Goal: Communication & Community: Answer question/provide support

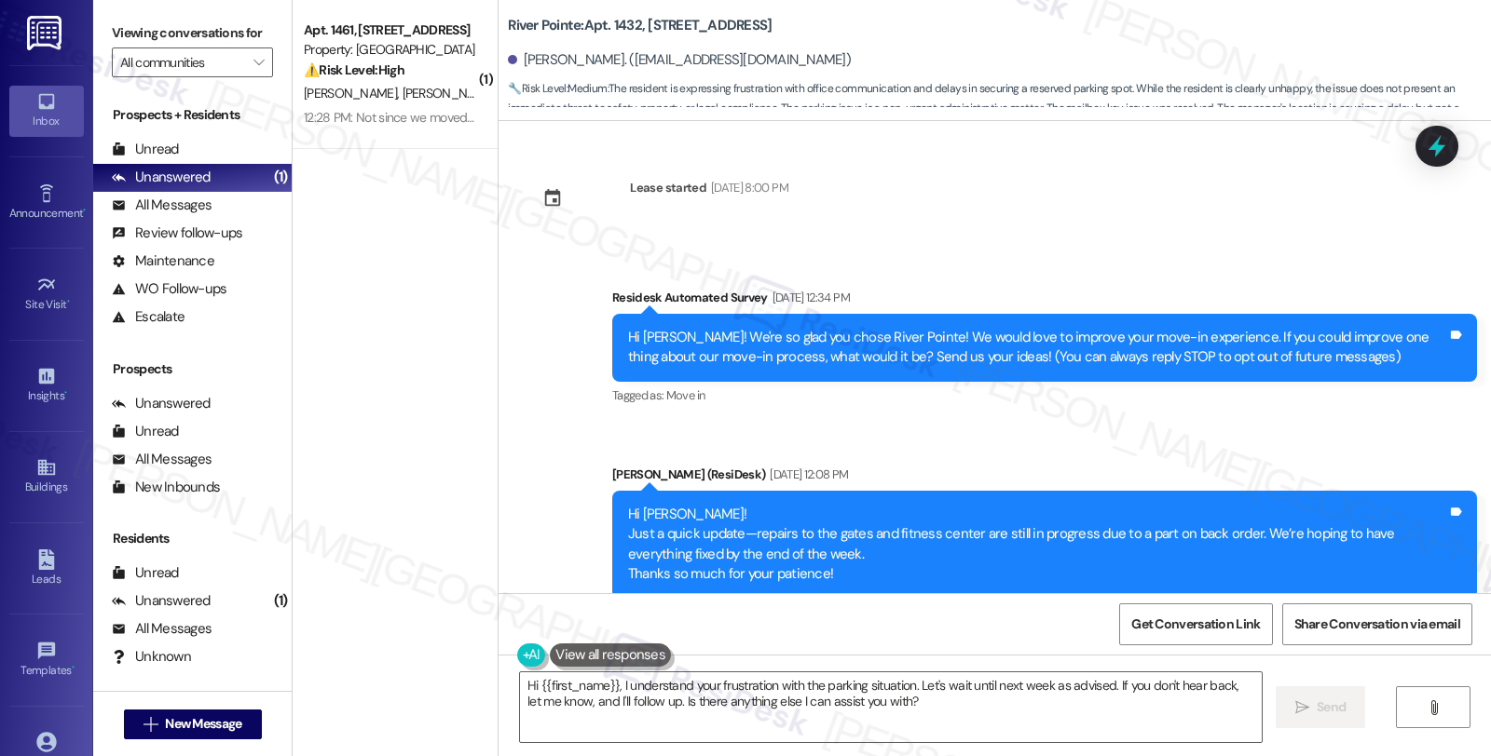
scroll to position [2407, 0]
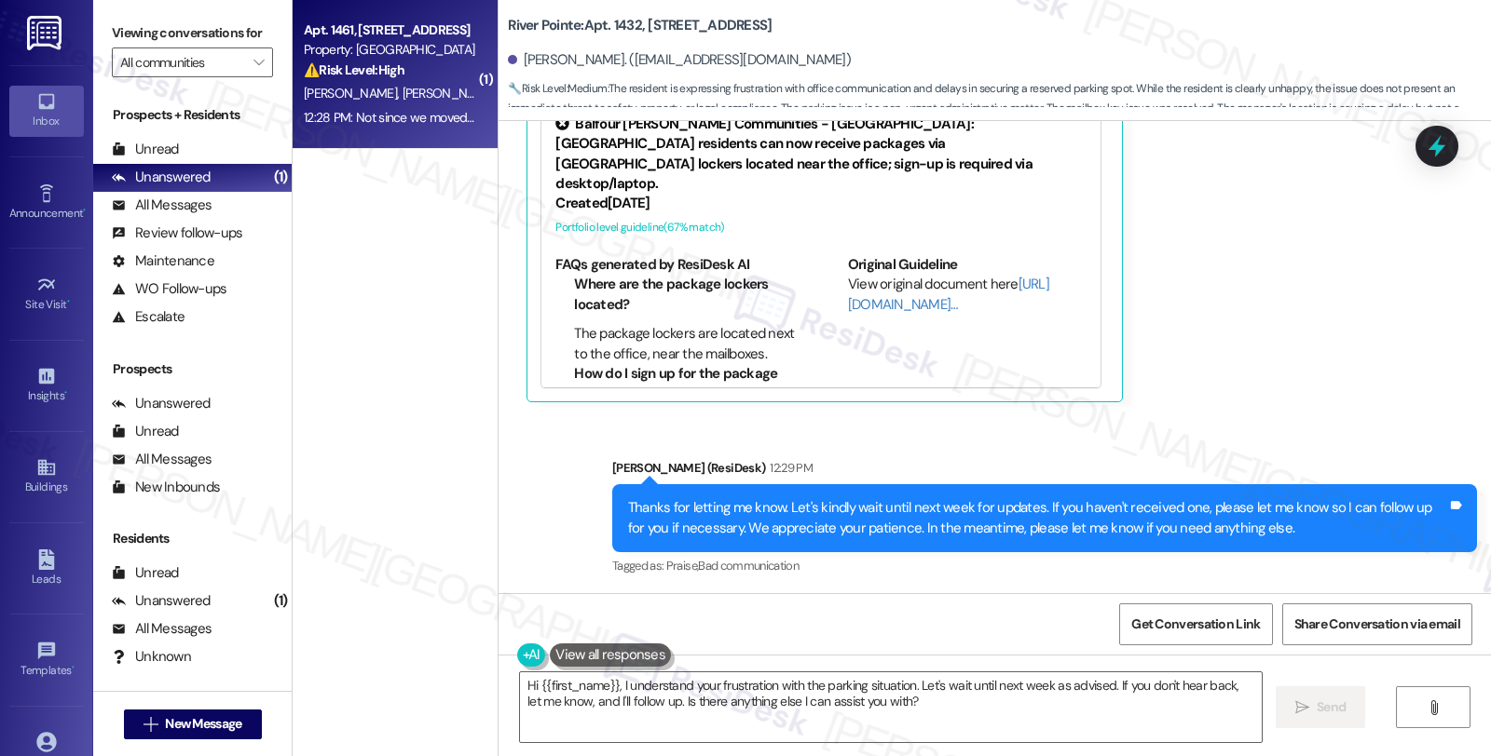
click at [399, 84] on div "[PERSON_NAME] [PERSON_NAME]" at bounding box center [390, 93] width 176 height 23
type textarea "Fetching suggested responses. Please feel free to read through the conversation…"
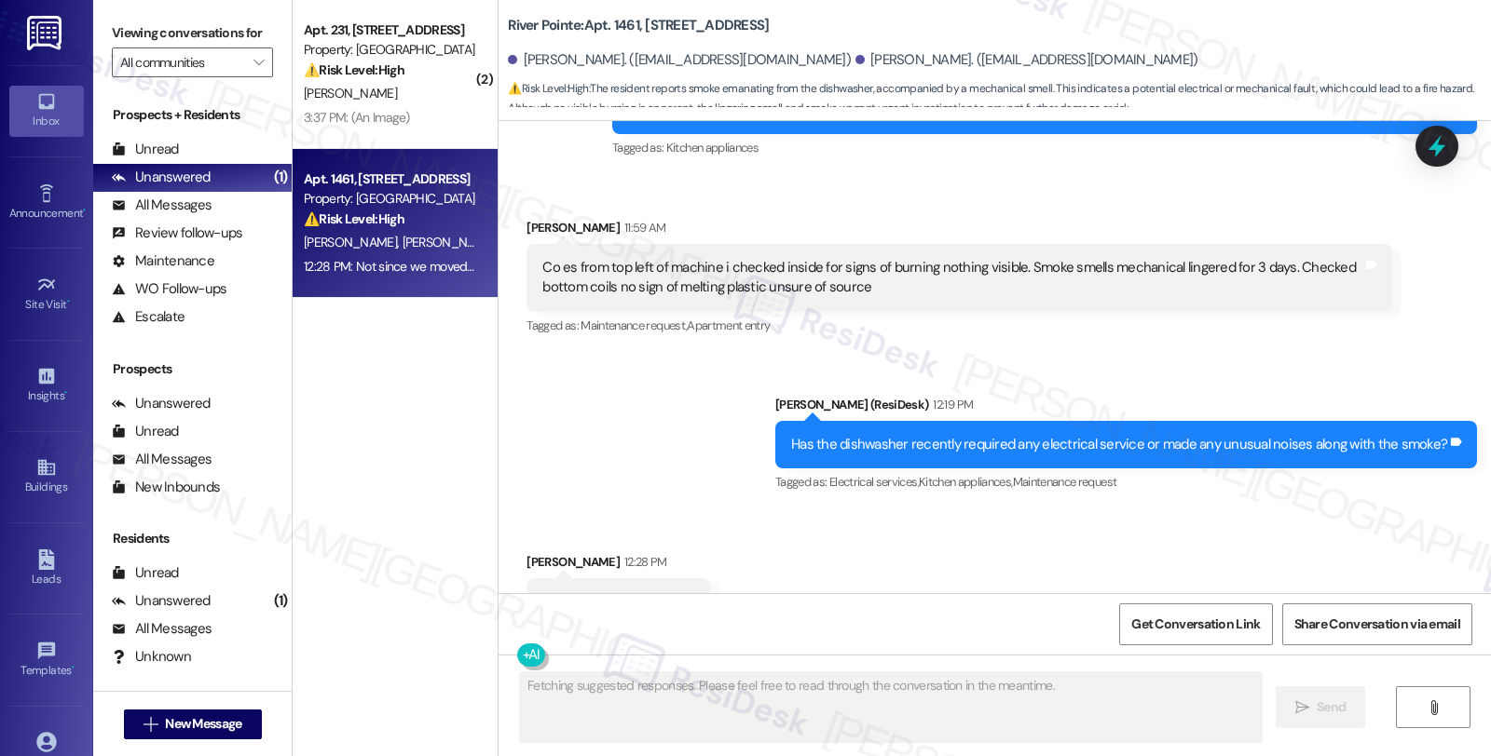
scroll to position [4498, 0]
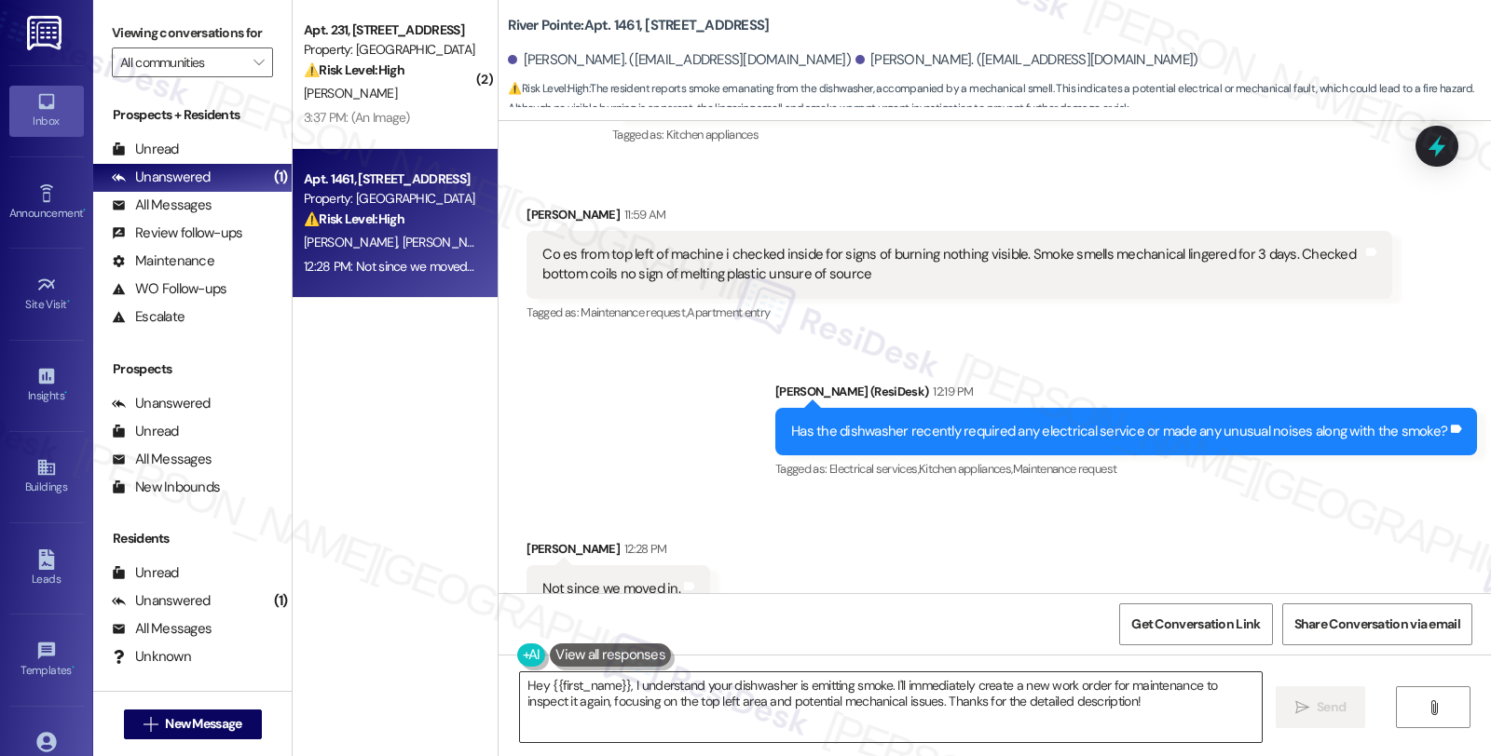
click at [910, 695] on textarea "Hey {{first_name}}, I understand your dishwasher is emitting smoke. I'll immedi…" at bounding box center [891, 708] width 742 height 70
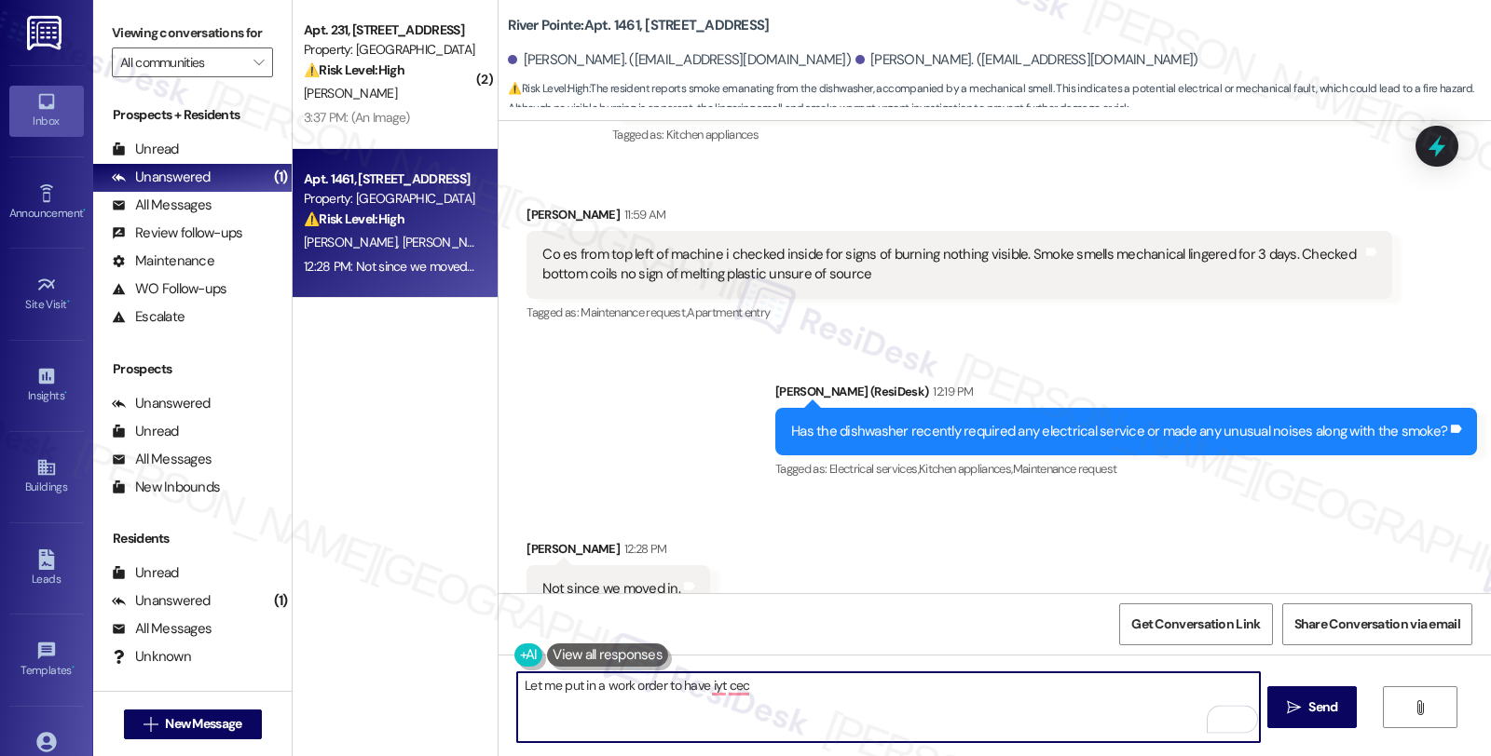
click at [655, 687] on textarea "Let me put in a work order to have iyt cec" at bounding box center [888, 708] width 742 height 70
click at [887, 693] on textarea "Let me put in a work order for this." at bounding box center [888, 708] width 742 height 70
paste textarea "Do we have your permission to enter during your absence? Also, do you have pets…"
type textarea "Let me put in a work order for this. Do we have your permission to enter during…"
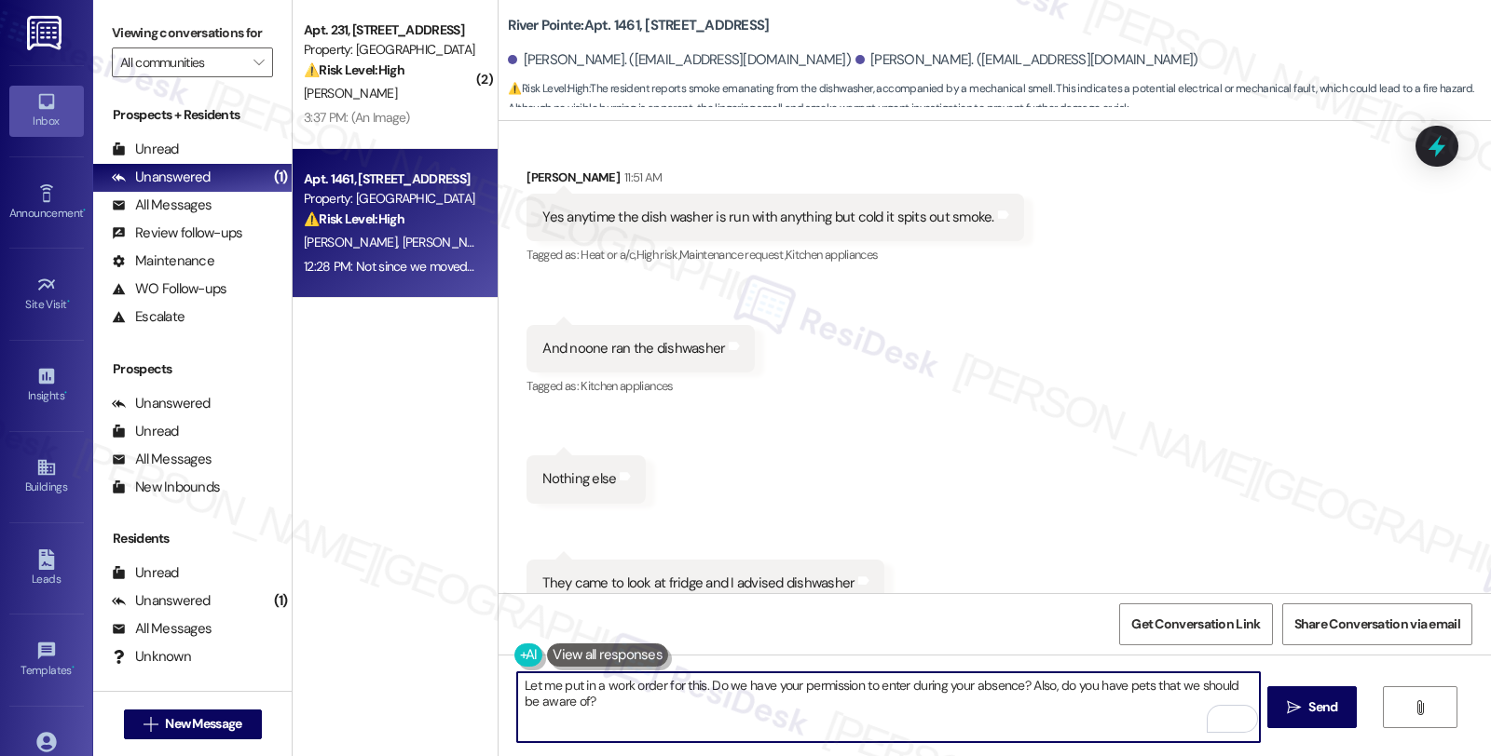
scroll to position [3877, 0]
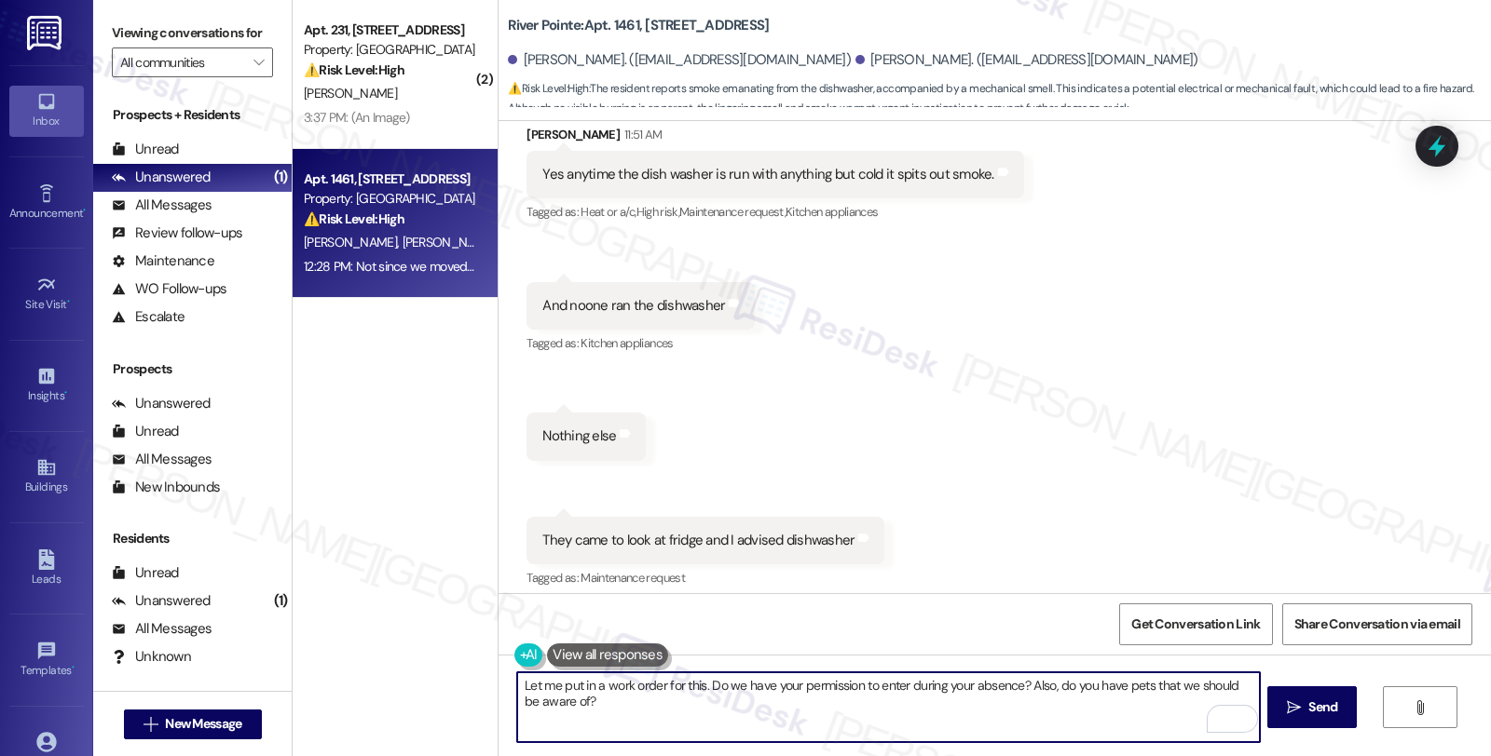
click at [647, 699] on textarea "Let me put in a work order for this. Do we have your permission to enter during…" at bounding box center [888, 708] width 742 height 70
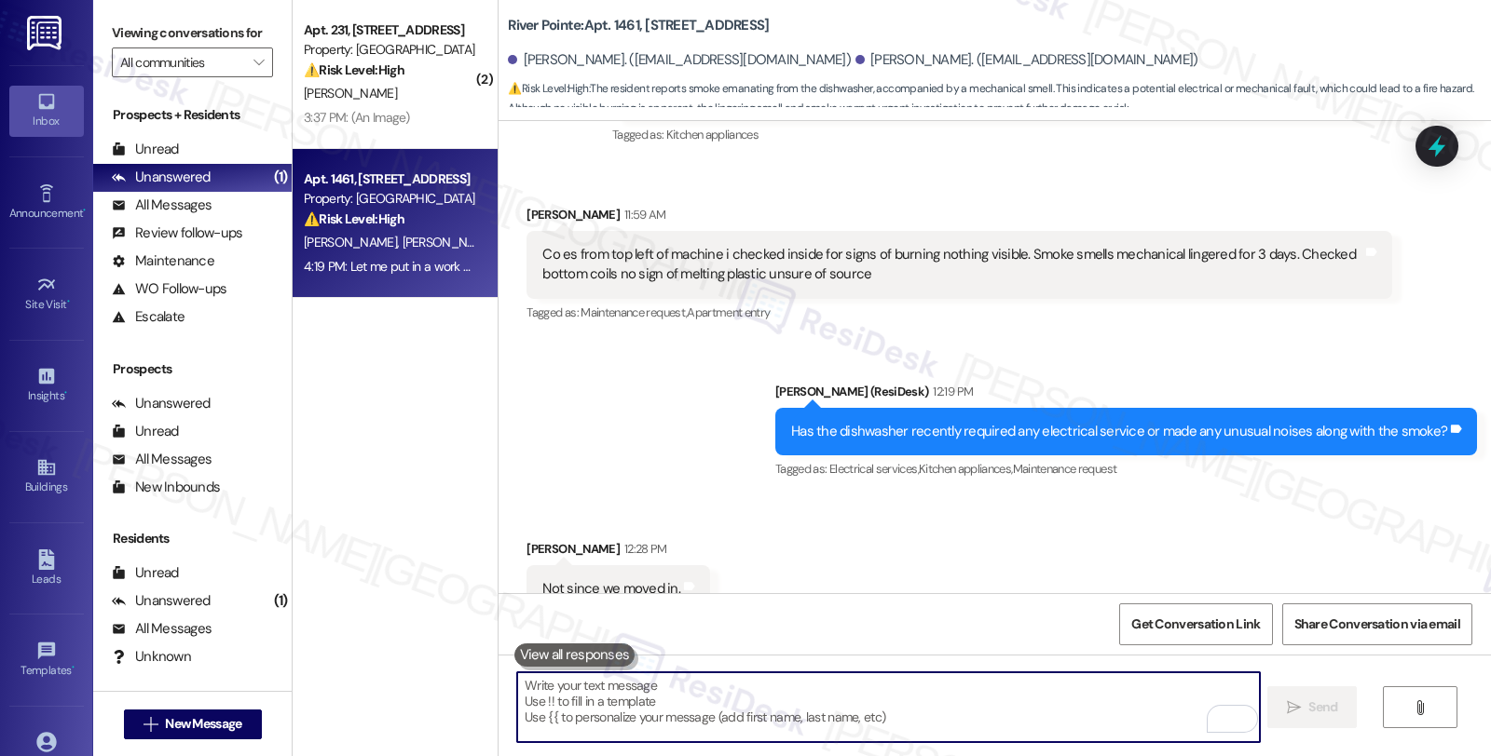
scroll to position [4649, 0]
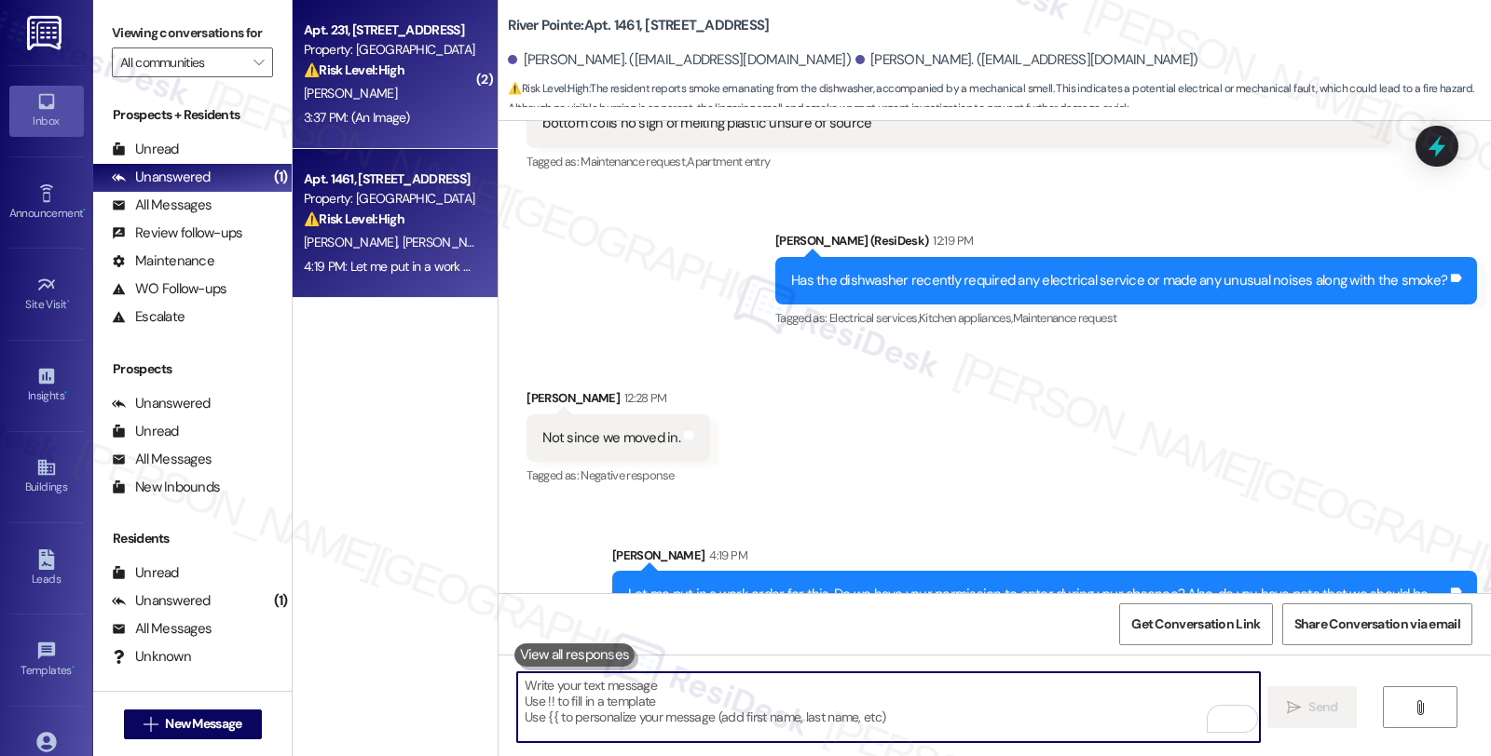
click at [423, 96] on div "[PERSON_NAME]" at bounding box center [390, 93] width 176 height 23
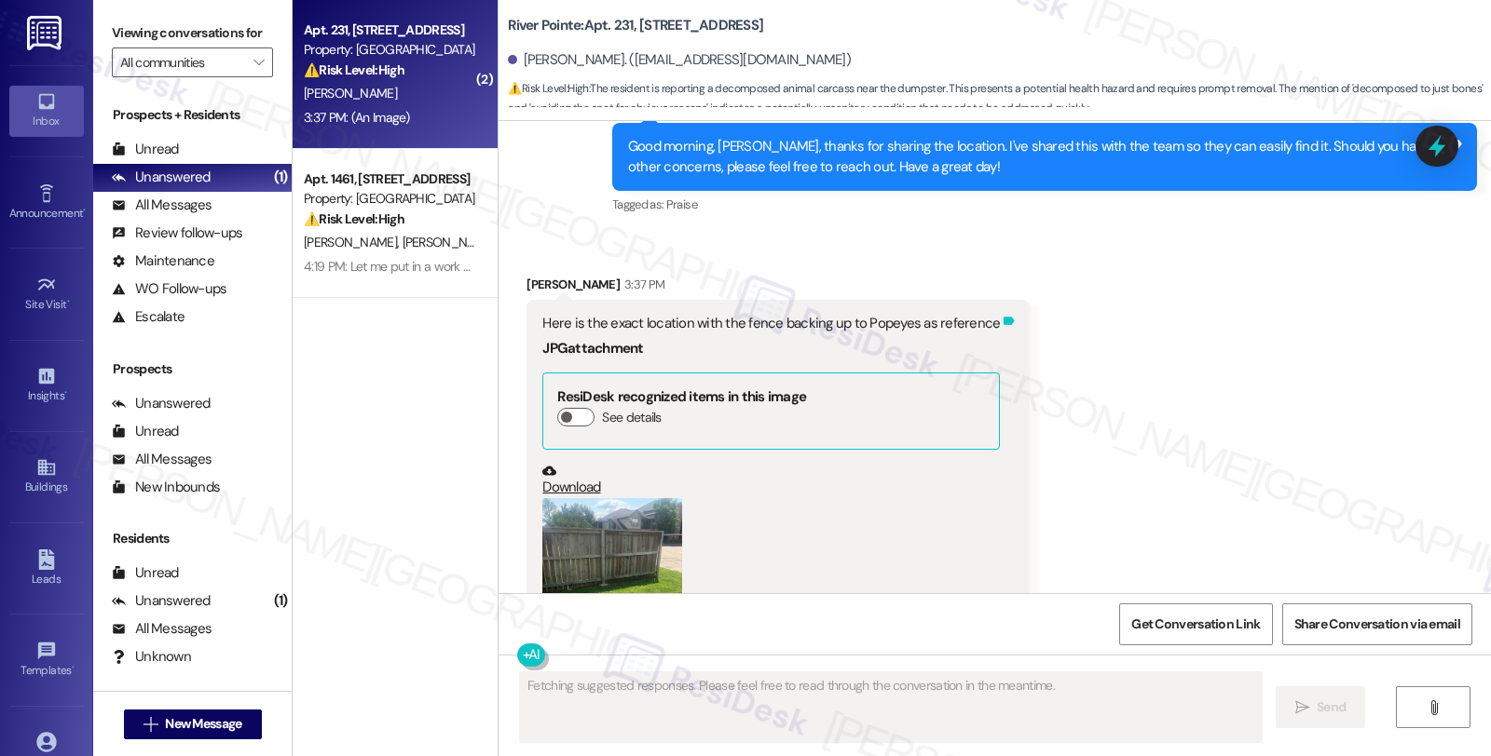
scroll to position [2664, 0]
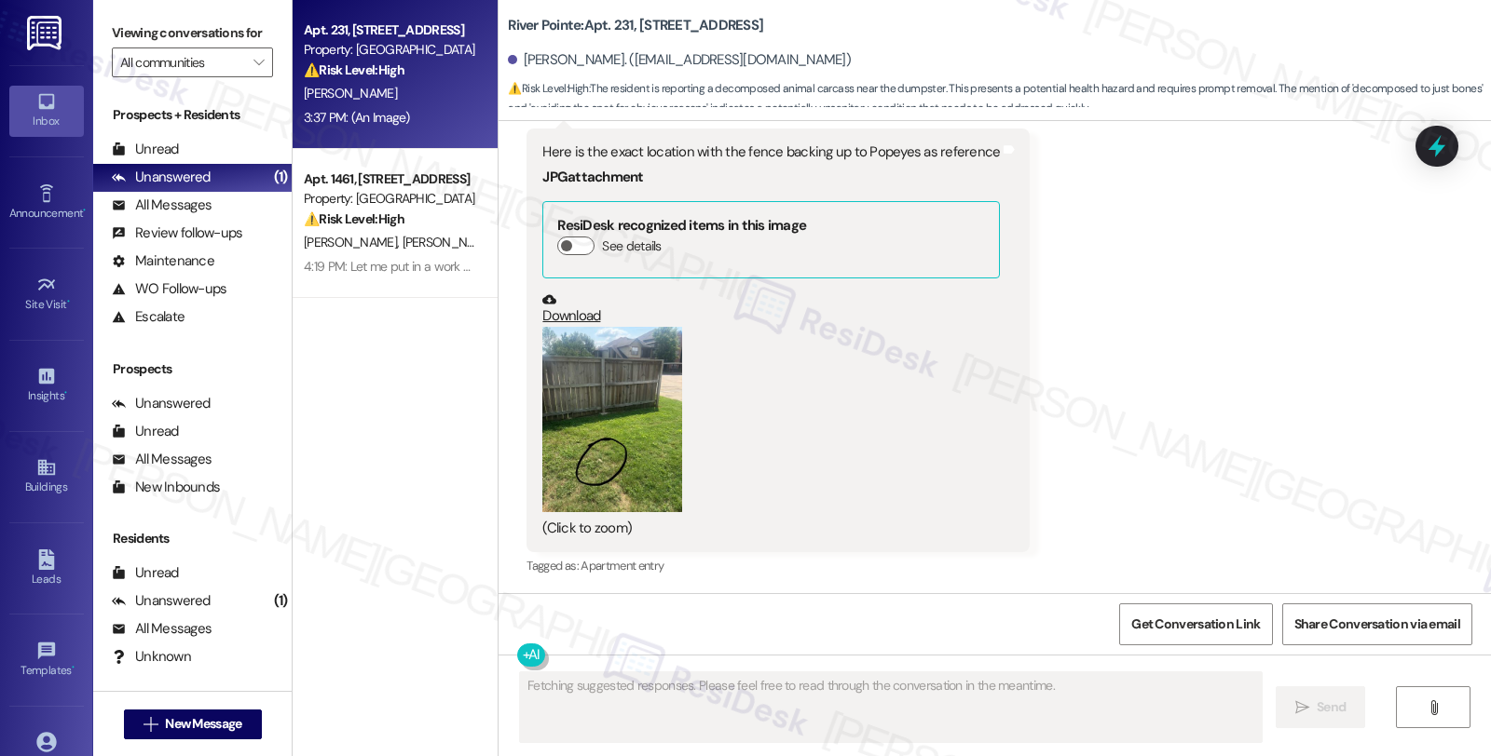
click at [585, 448] on button "Zoom image" at bounding box center [612, 420] width 140 height 186
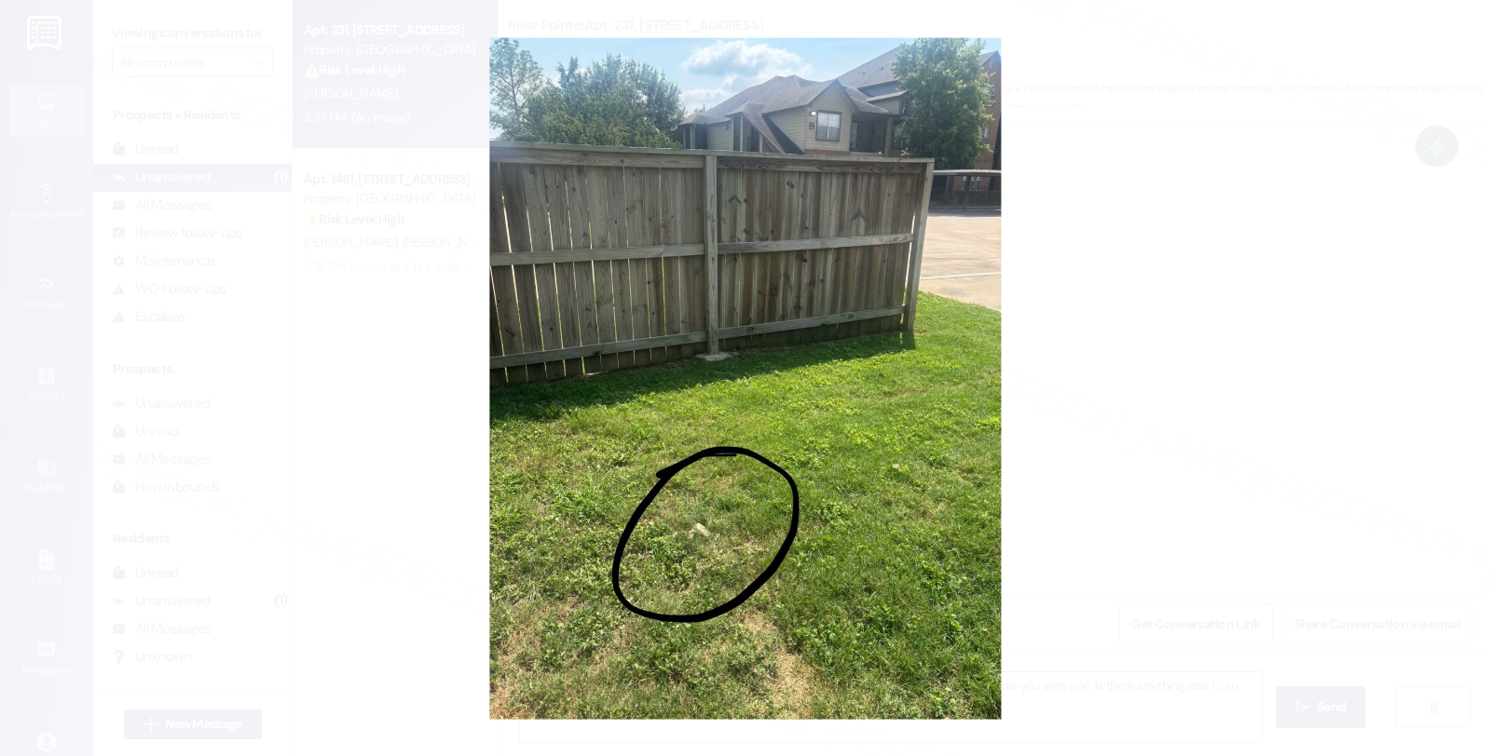
type textarea "Hi {{first_name}}! Thanks for the image. I'm unable to view images, but I'll le…"
click at [1137, 398] on button "Unzoom image" at bounding box center [745, 378] width 1491 height 756
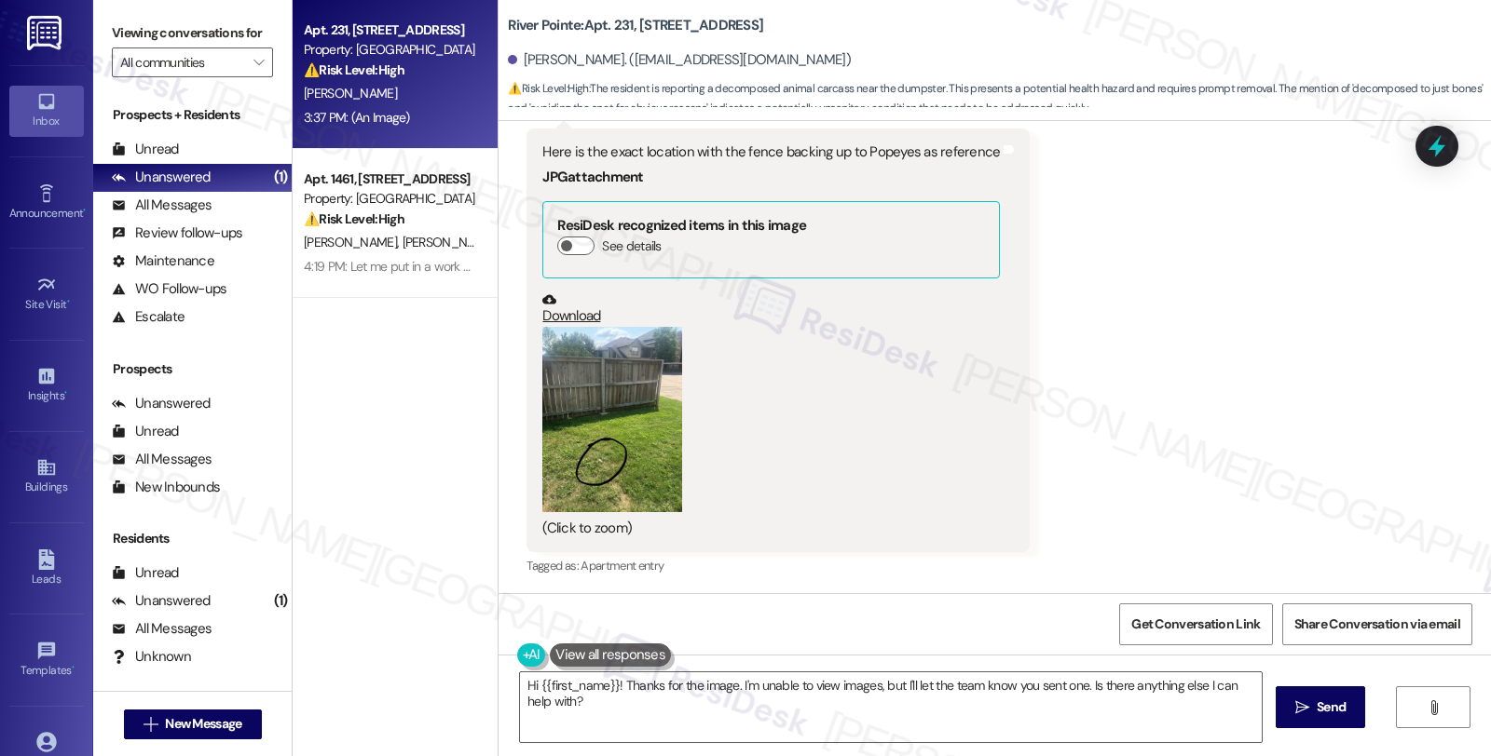
click at [620, 449] on button "Zoom image" at bounding box center [612, 420] width 140 height 186
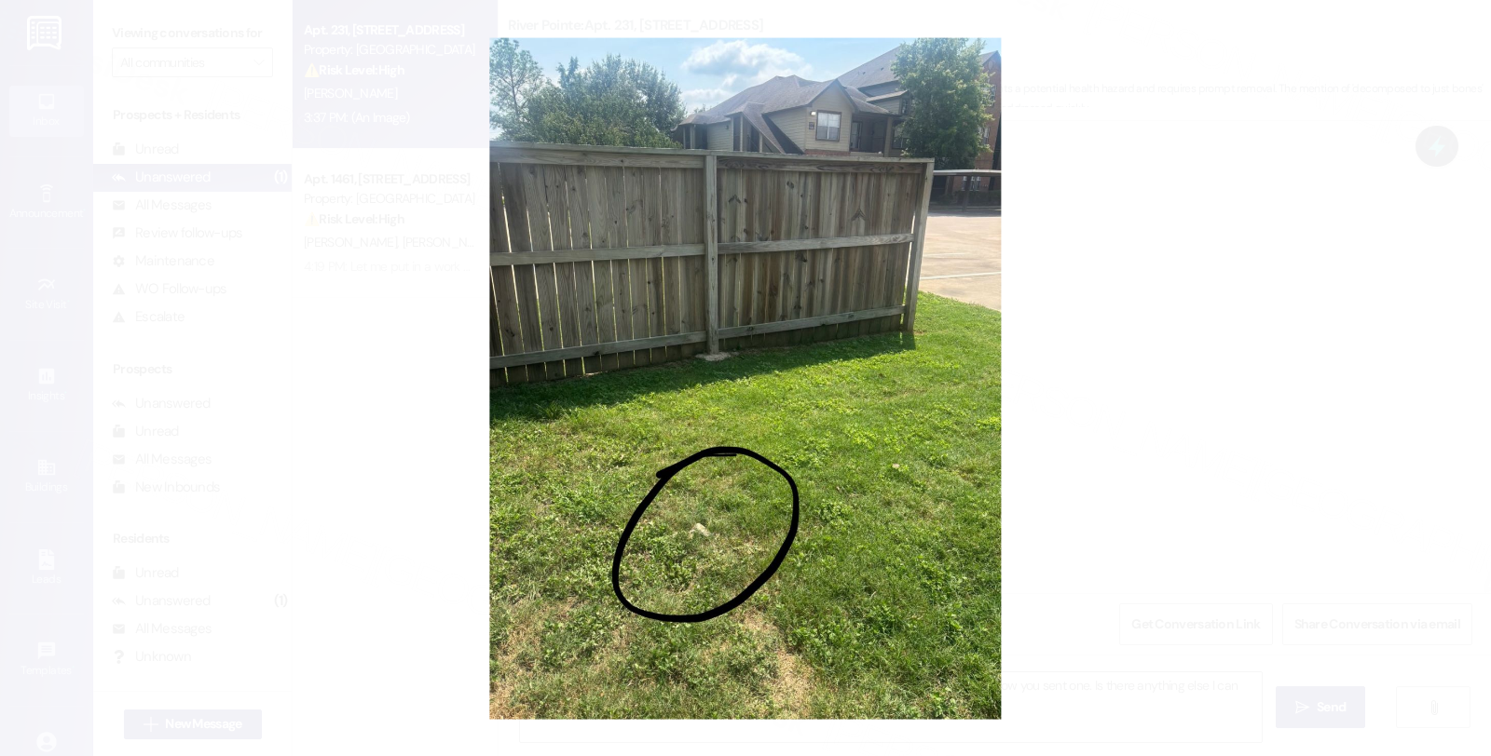
click at [1096, 363] on button "Unzoom image" at bounding box center [745, 378] width 1491 height 756
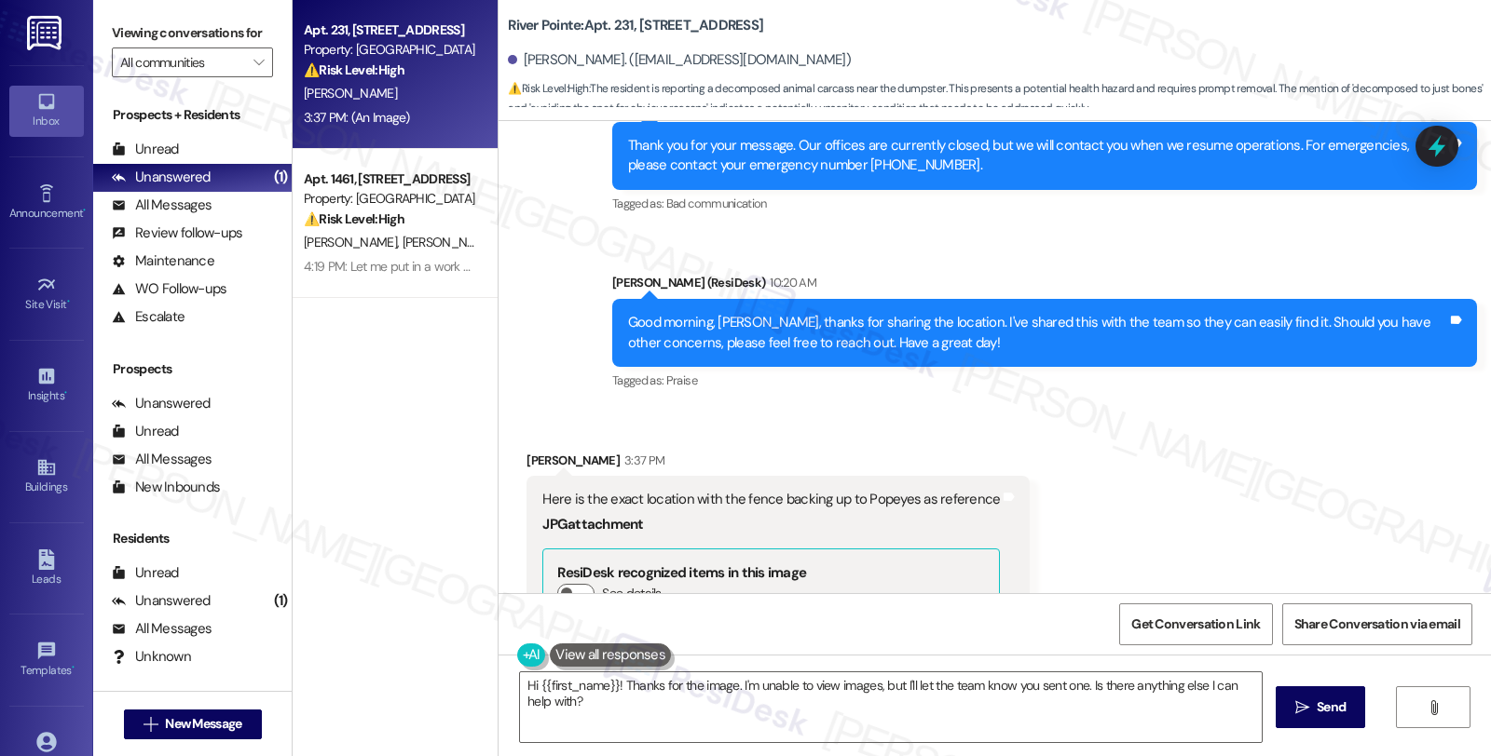
scroll to position [2353, 0]
